Goal: Information Seeking & Learning: Find specific fact

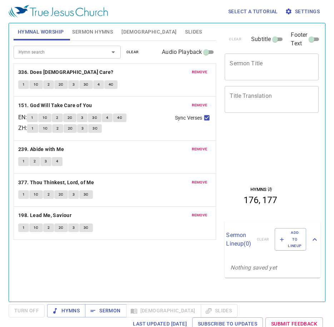
click at [203, 69] on button "remove" at bounding box center [199, 72] width 24 height 9
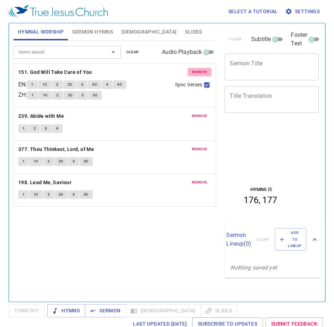
click at [203, 69] on button "remove" at bounding box center [199, 72] width 24 height 9
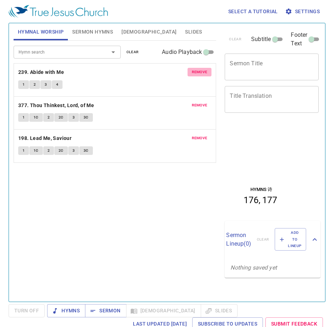
click at [203, 69] on button "remove" at bounding box center [199, 72] width 24 height 9
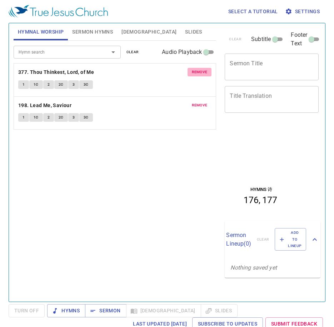
click at [203, 69] on button "remove" at bounding box center [199, 72] width 24 height 9
click at [203, 101] on button "remove" at bounding box center [199, 105] width 24 height 9
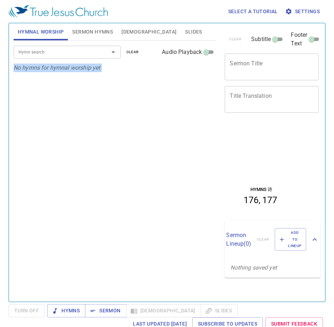
click at [203, 69] on p "No hymns for hymnal worship yet" at bounding box center [115, 68] width 203 height 9
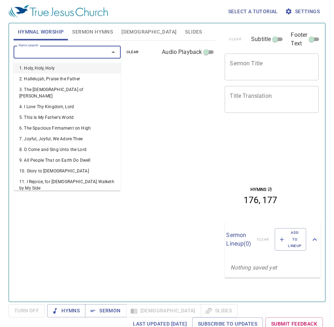
click at [77, 50] on input "Hymn search" at bounding box center [57, 52] width 82 height 8
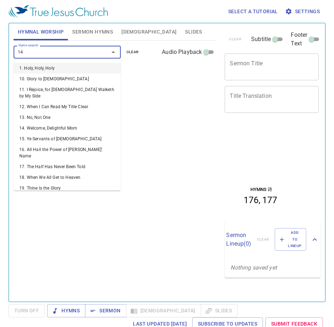
type input "145"
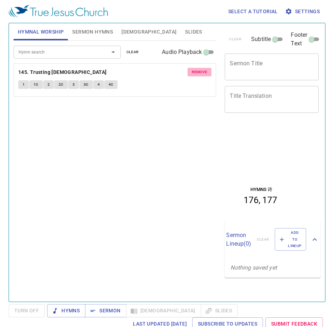
click at [196, 72] on span "remove" at bounding box center [200, 72] width 16 height 6
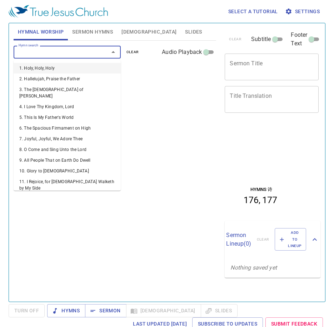
click at [40, 55] on input "Hymn search" at bounding box center [57, 52] width 82 height 8
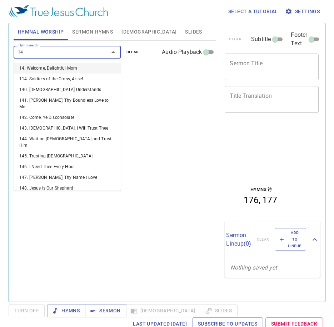
type input "146"
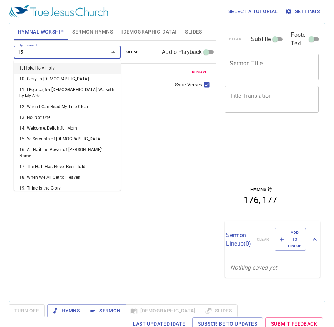
type input "156"
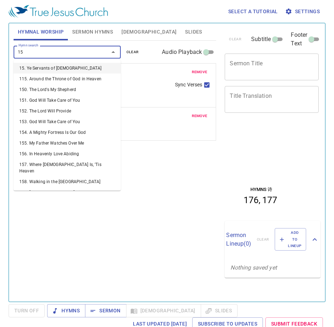
type input "157"
type input "158"
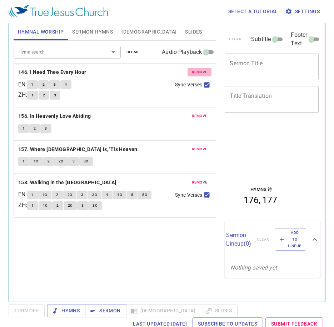
click at [203, 71] on span "remove" at bounding box center [200, 72] width 16 height 6
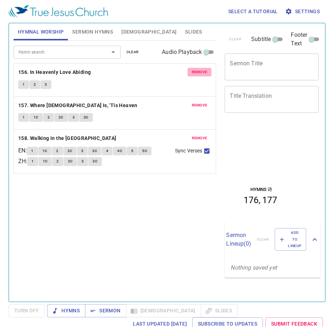
click at [203, 71] on span "remove" at bounding box center [200, 72] width 16 height 6
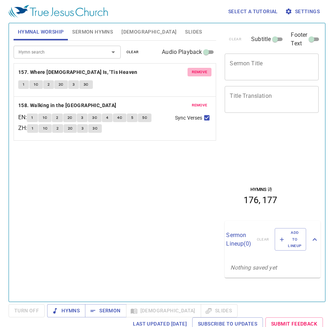
click at [203, 71] on span "remove" at bounding box center [200, 72] width 16 height 6
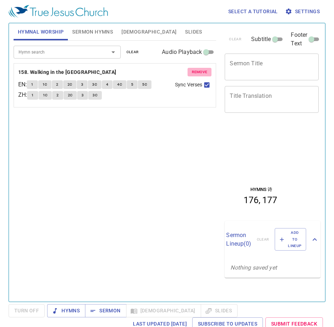
click at [203, 71] on span "remove" at bounding box center [200, 72] width 16 height 6
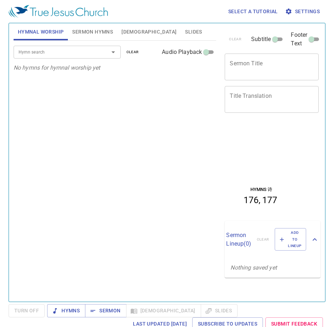
click at [203, 71] on p "No hymns for hymnal worship yet" at bounding box center [115, 68] width 203 height 9
click at [62, 50] on input "Hymn search" at bounding box center [57, 52] width 82 height 8
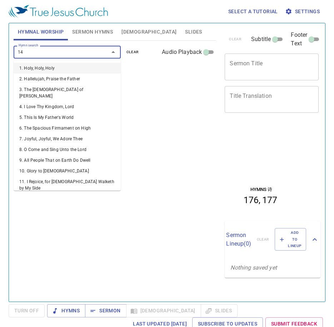
type input "146"
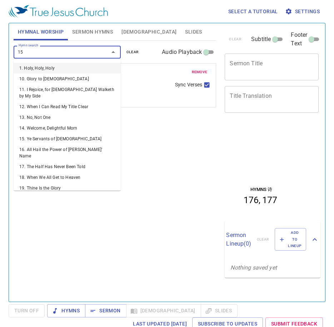
type input "156"
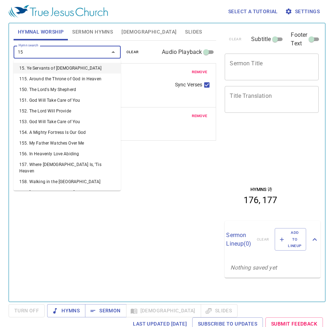
type input "157"
type input "158"
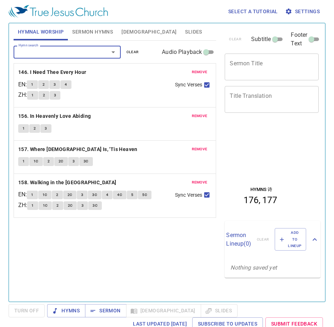
click at [101, 34] on span "Sermon Hymns" at bounding box center [92, 31] width 41 height 9
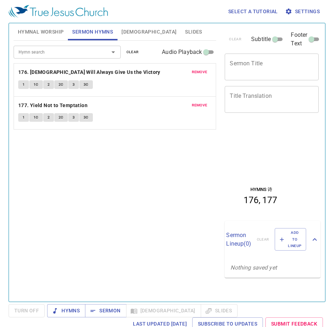
click at [205, 71] on span "remove" at bounding box center [200, 72] width 16 height 6
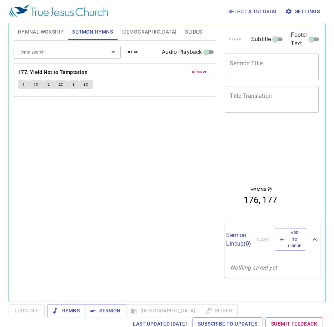
click at [205, 71] on span "remove" at bounding box center [200, 72] width 16 height 6
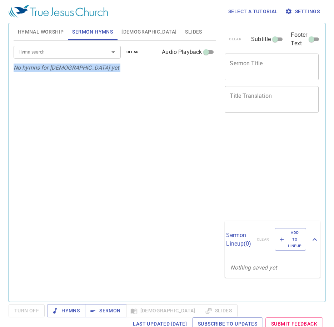
click at [206, 71] on p "No hymns for sermon yet" at bounding box center [115, 68] width 203 height 9
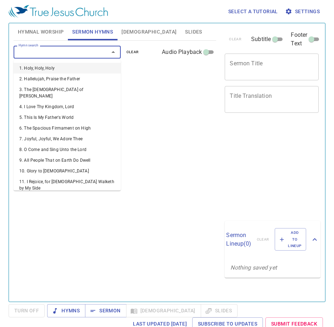
click at [96, 54] on input "Hymn search" at bounding box center [57, 52] width 82 height 8
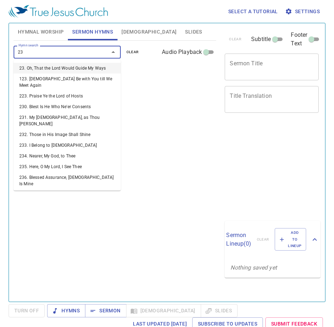
type input "236"
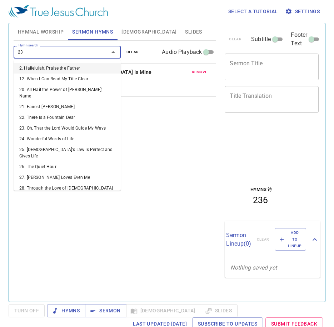
type input "237"
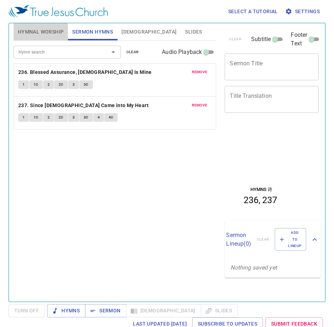
drag, startPoint x: 42, startPoint y: 35, endPoint x: 40, endPoint y: 39, distance: 4.2
click at [42, 35] on span "Hymnal Worship" at bounding box center [41, 31] width 46 height 9
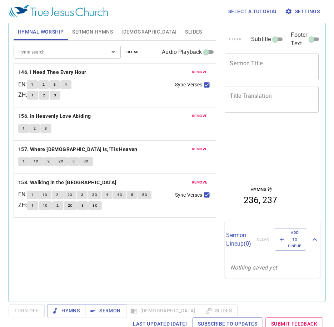
click at [37, 83] on button "1" at bounding box center [32, 84] width 11 height 9
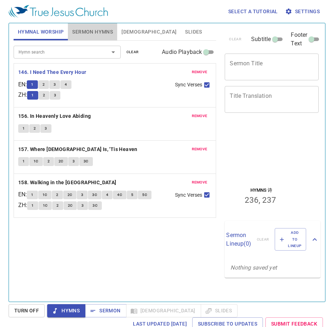
click at [92, 32] on span "Sermon Hymns" at bounding box center [92, 31] width 41 height 9
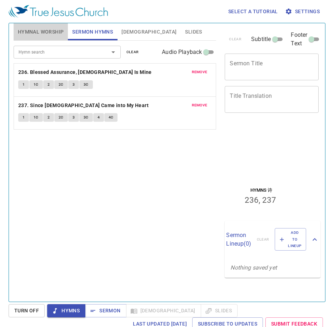
click at [32, 38] on button "Hymnal Worship" at bounding box center [41, 31] width 55 height 17
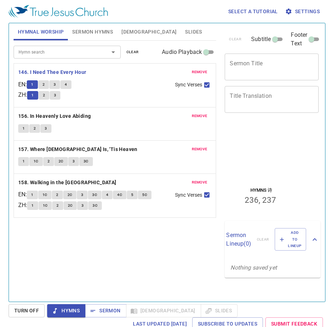
click at [33, 86] on span "1" at bounding box center [32, 84] width 2 height 6
click at [45, 87] on span "2" at bounding box center [43, 84] width 2 height 6
click at [63, 118] on b "156. In Heavenly Love Abiding" at bounding box center [54, 116] width 73 height 9
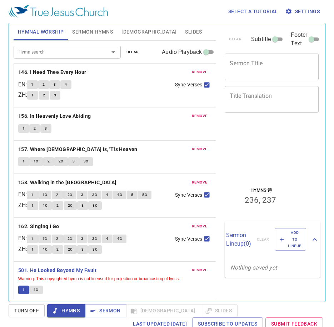
scroll to position [3, 0]
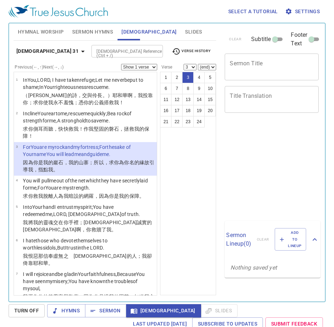
select select "3"
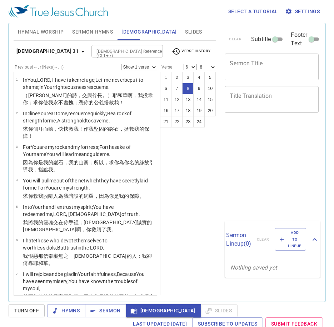
select select "6"
select select "8"
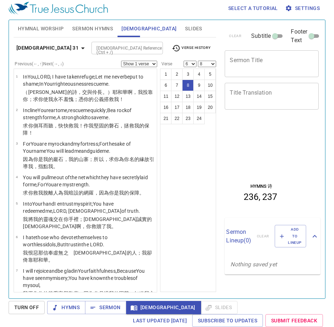
scroll to position [65, 0]
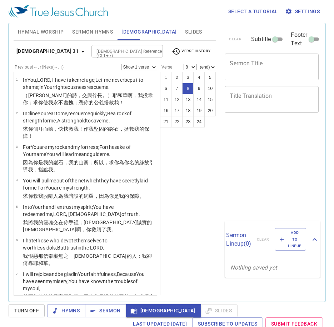
select select "8"
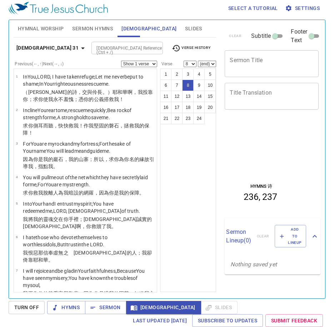
scroll to position [132, 0]
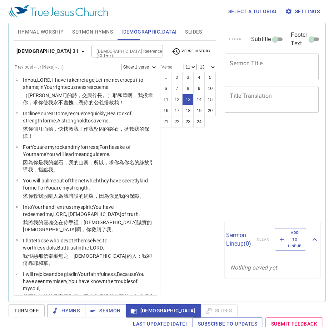
select select "11"
select select "13"
select select "19"
select select "20"
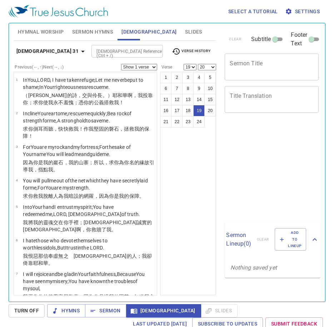
scroll to position [3, 0]
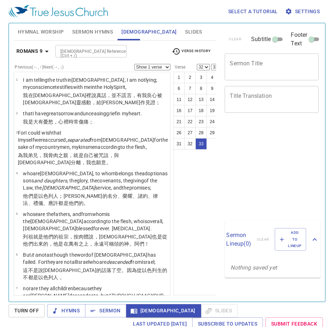
select select "32"
select select "33"
select select "32"
select select "33"
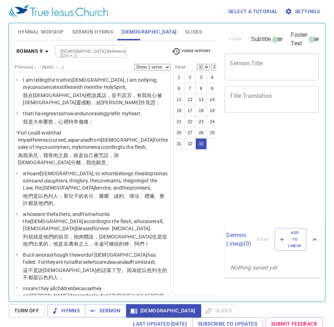
scroll to position [3, 0]
select select "32"
select select "33"
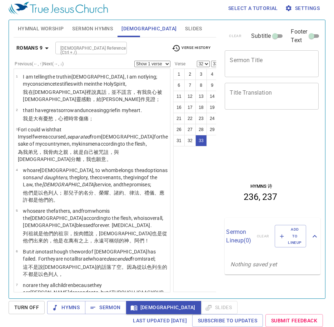
scroll to position [1040, 0]
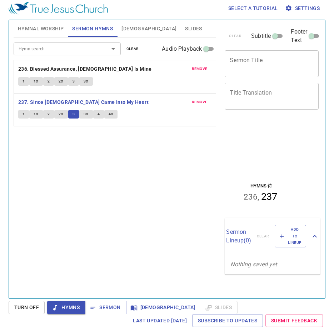
scroll to position [3, 0]
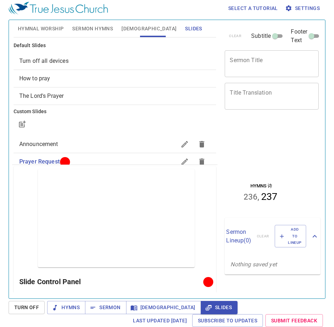
scroll to position [36, 0]
